Goal: Information Seeking & Learning: Check status

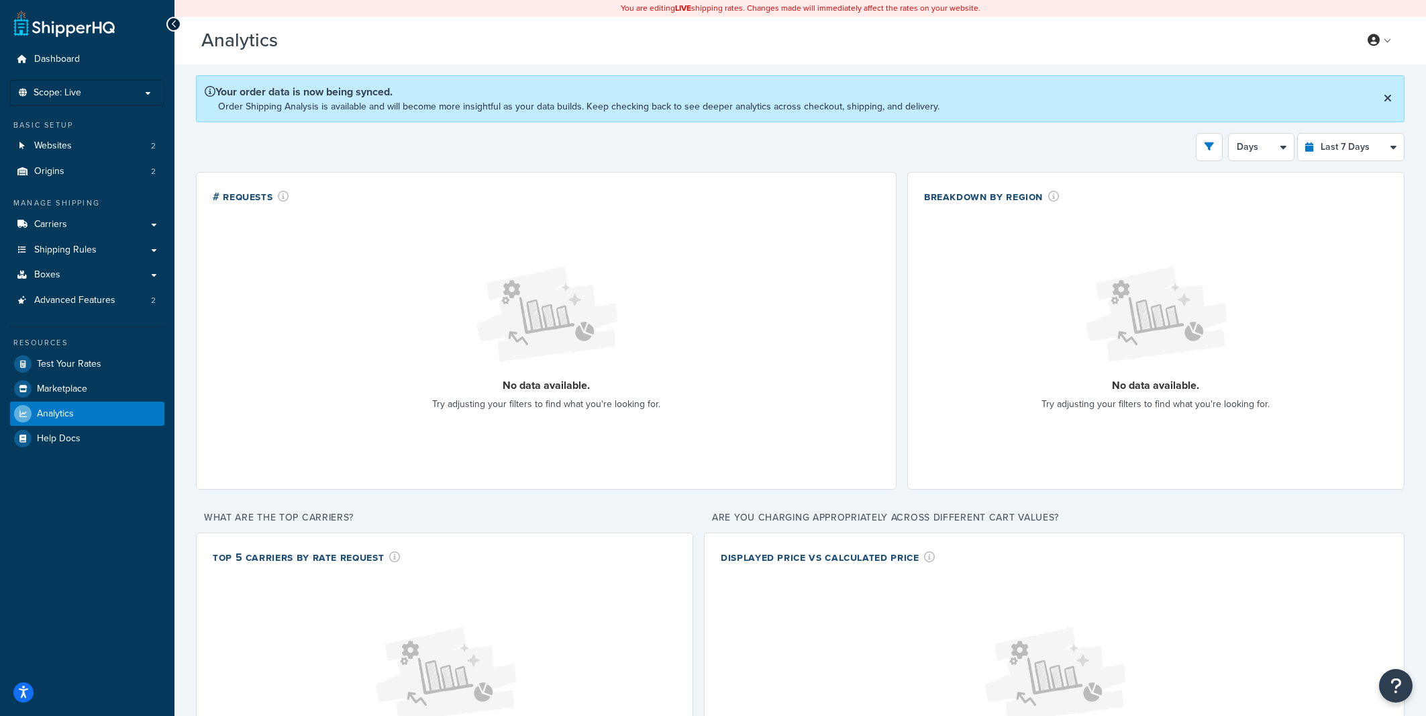
select select "last_7_days"
click at [1393, 37] on link at bounding box center [1380, 40] width 38 height 20
click at [1337, 89] on link "Billing" at bounding box center [1338, 94] width 119 height 27
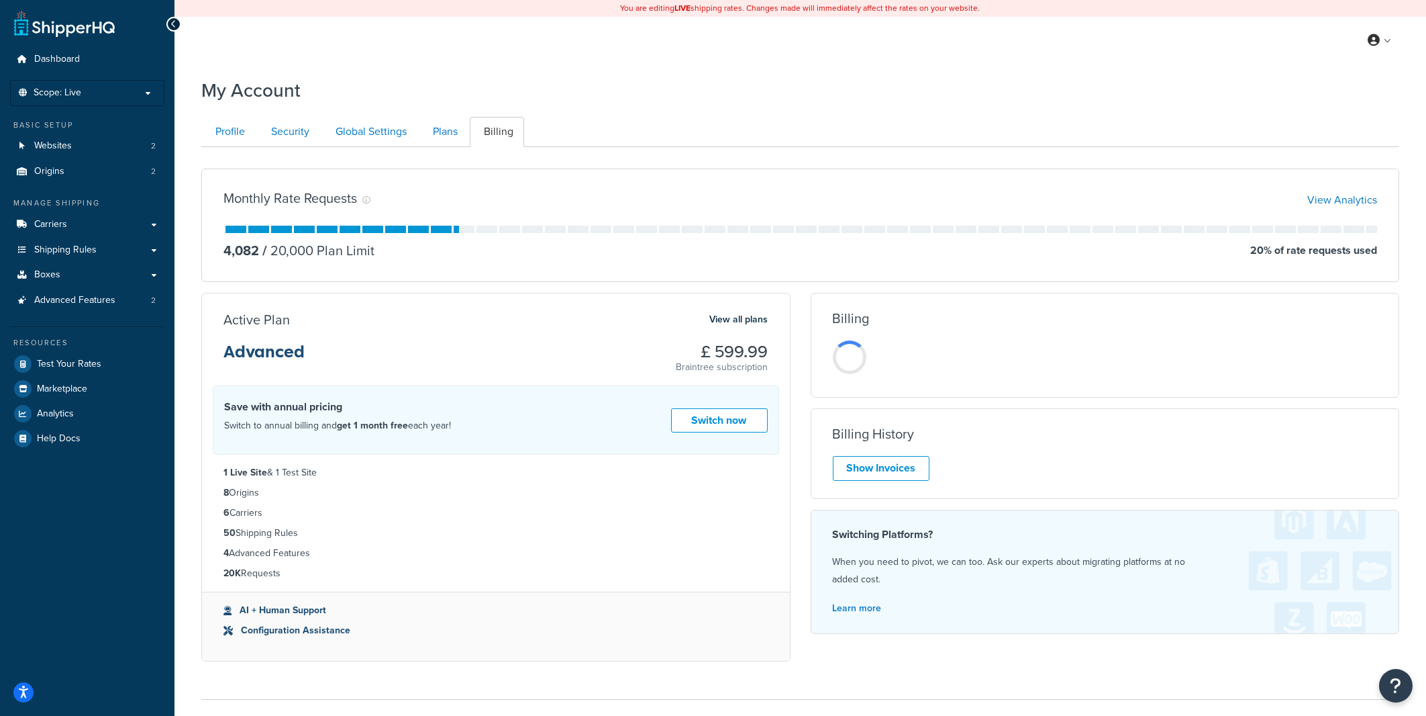
click at [817, 127] on ul "Profile Security Global Settings Plans Billing" at bounding box center [800, 132] width 1198 height 30
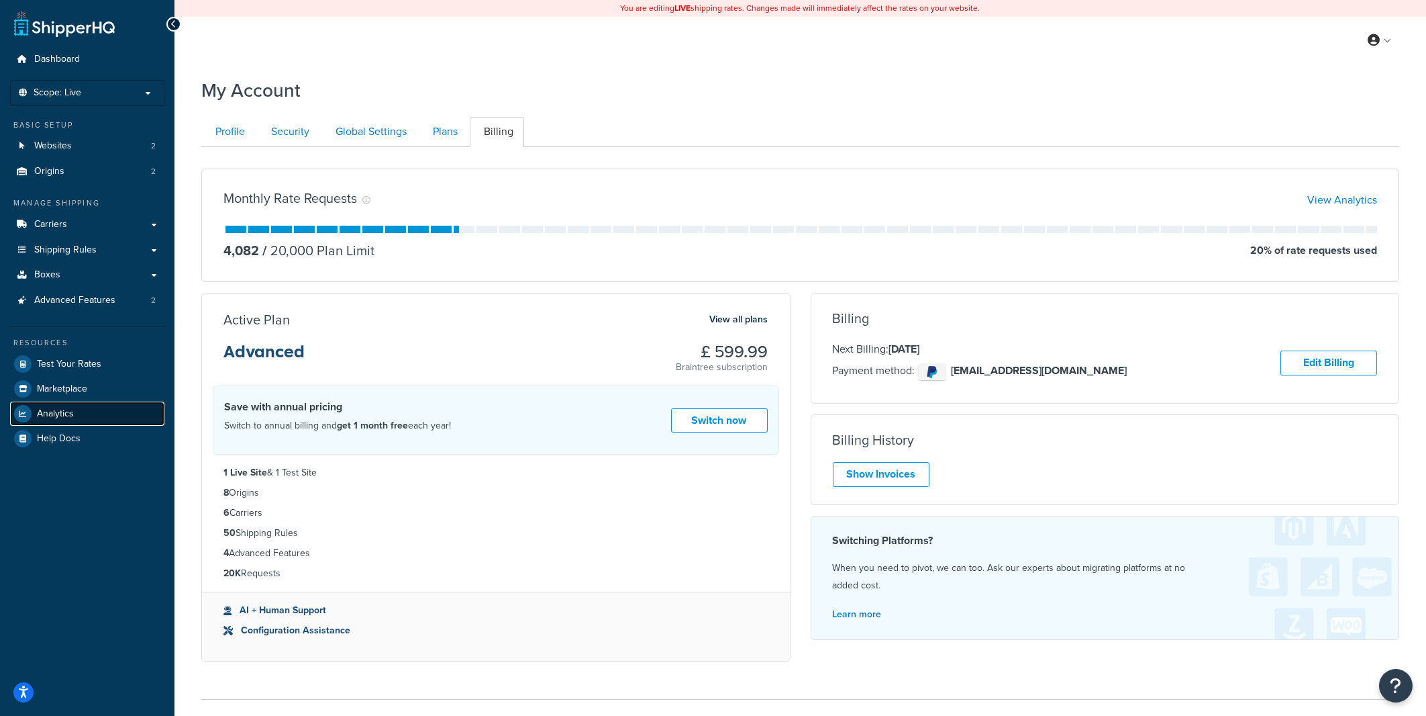
click at [79, 412] on link "Analytics" at bounding box center [87, 413] width 154 height 24
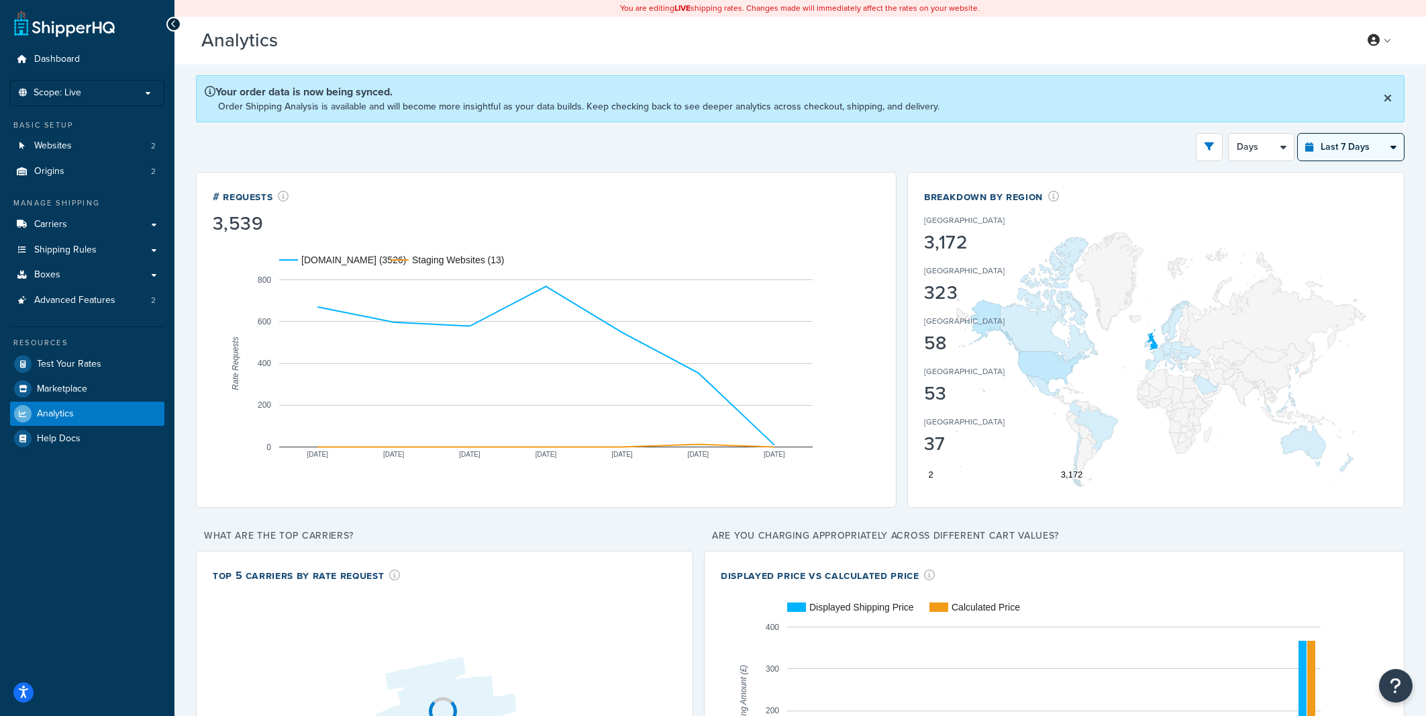
click at [1298, 134] on select "Last 24 Hours Last 7 Days Last 30 Days Last 3 Months Last 6 Months Last 12 Mont…" at bounding box center [1351, 147] width 106 height 27
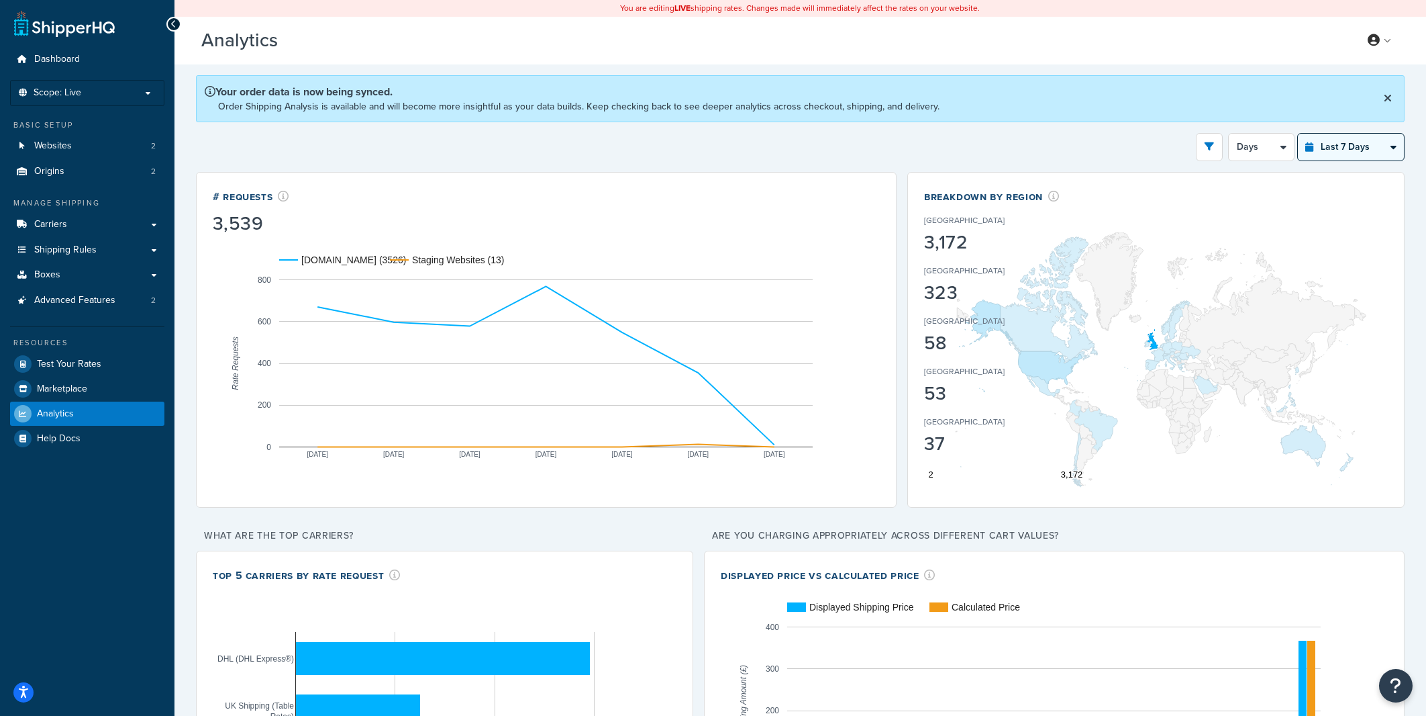
select select "last_24_hours"
click option "Last 24 Hours" at bounding box center [0, 0] width 0 height 0
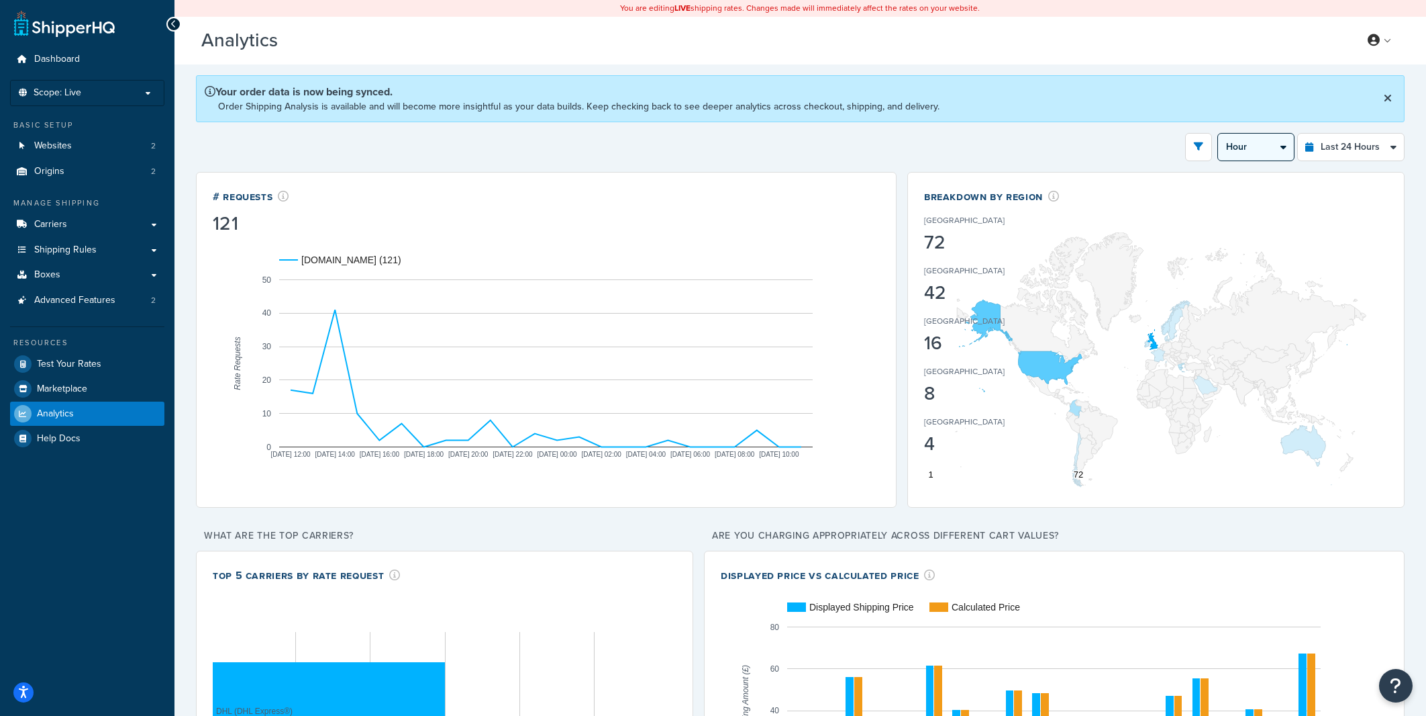
click at [1218, 134] on select "Hour 30 Minutes 15 Minutes 5 Minutes" at bounding box center [1256, 147] width 76 height 27
click option "30 Minutes" at bounding box center [0, 0] width 0 height 0
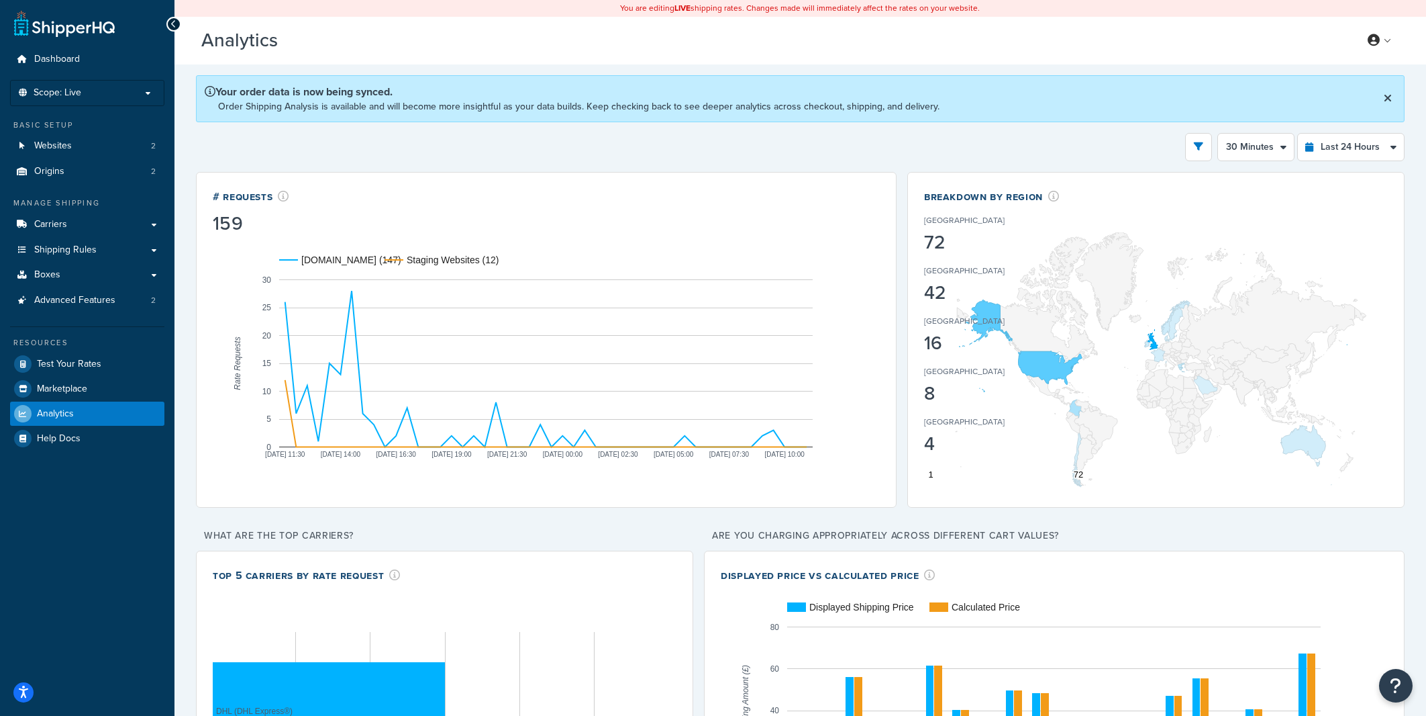
click at [1218, 134] on select "Hour 30 Minutes 15 Minutes 5 Minutes" at bounding box center [1256, 147] width 76 height 27
select select "5m"
click option "5 Minutes" at bounding box center [0, 0] width 0 height 0
